Goal: Transaction & Acquisition: Purchase product/service

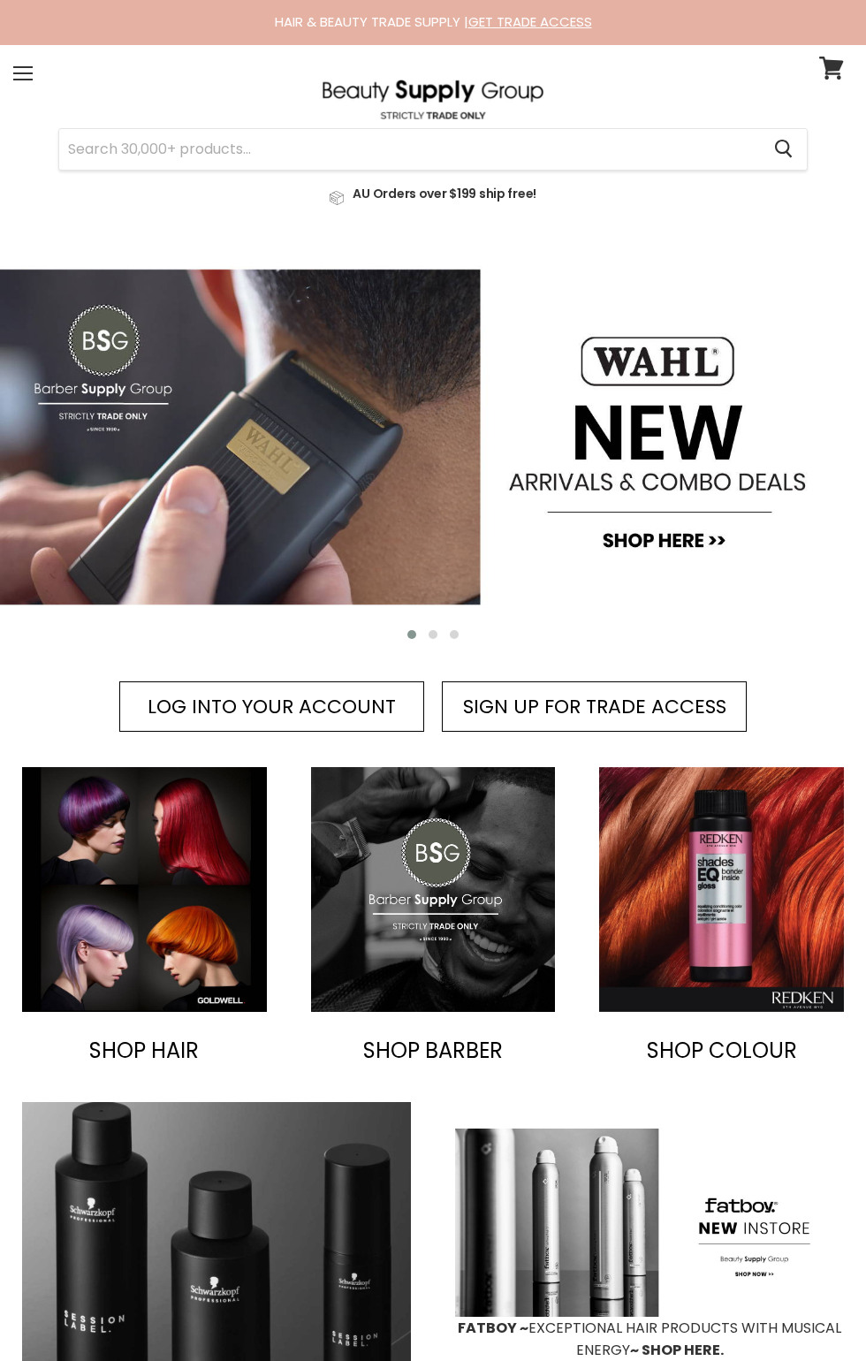
click at [220, 507] on img "Main content" at bounding box center [433, 437] width 866 height 418
